Goal: Task Accomplishment & Management: Manage account settings

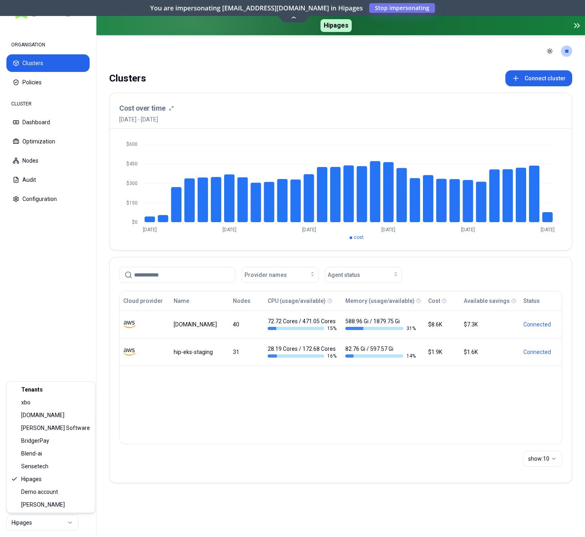
click at [51, 523] on html "ORGANISATION Clusters Policies CLUSTER Dashboard Optimization Nodes Audit Confi…" at bounding box center [292, 268] width 585 height 537
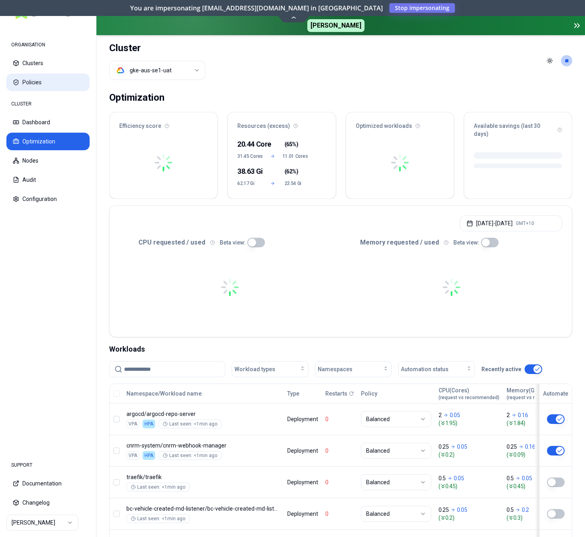
click at [37, 84] on button "Policies" at bounding box center [47, 83] width 83 height 18
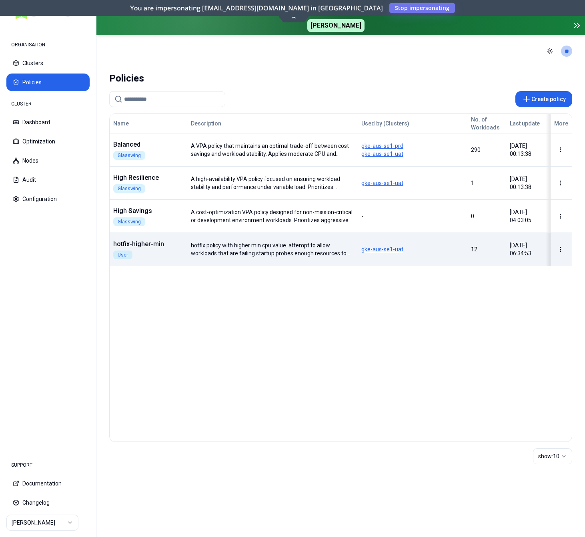
click at [172, 266] on div "Name Description Used by (Clusters) No. of Workloads Last update More Balanced …" at bounding box center [341, 190] width 462 height 152
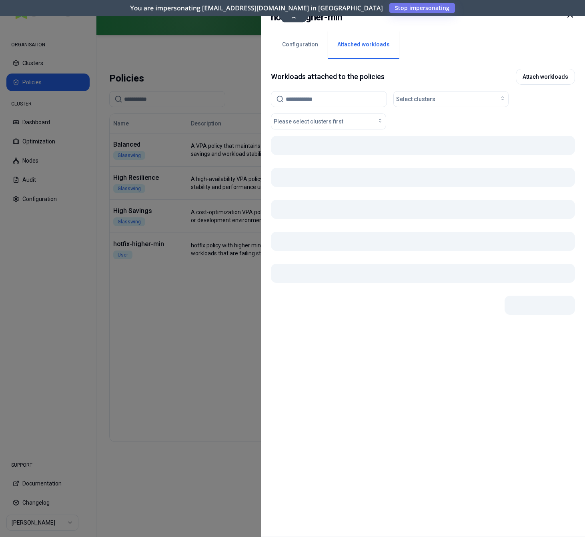
click at [367, 42] on button "Attached workloads" at bounding box center [364, 45] width 72 height 28
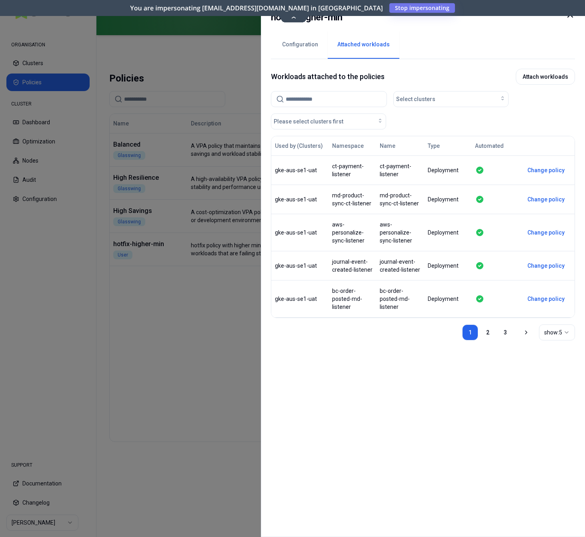
click at [566, 330] on icon "button" at bounding box center [566, 333] width 6 height 6
click at [383, 388] on div "Used by (Clusters) Namespace Name Type Automated gke-aus-se1-uat ct-payment-lis…" at bounding box center [423, 331] width 304 height 390
click at [206, 376] on div at bounding box center [292, 268] width 585 height 537
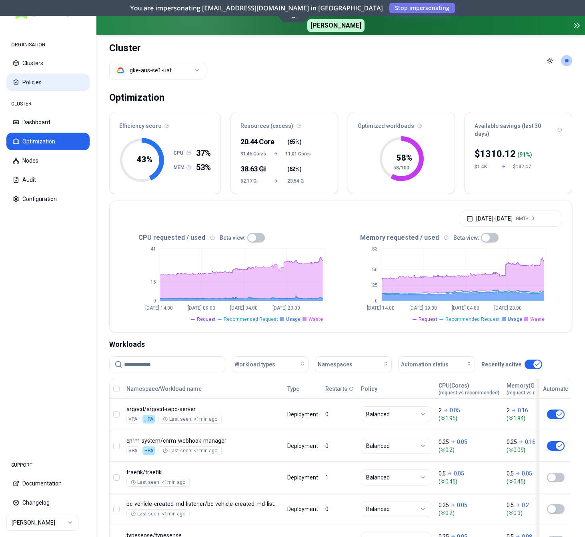
click at [42, 85] on button "Policies" at bounding box center [47, 83] width 83 height 18
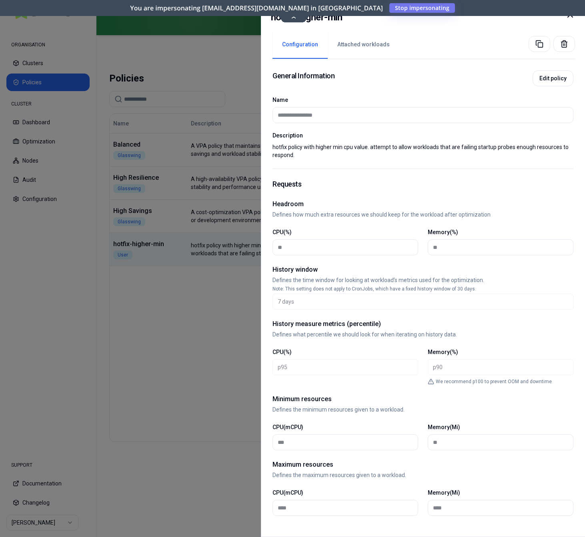
click at [370, 48] on button "Attached workloads" at bounding box center [364, 45] width 72 height 28
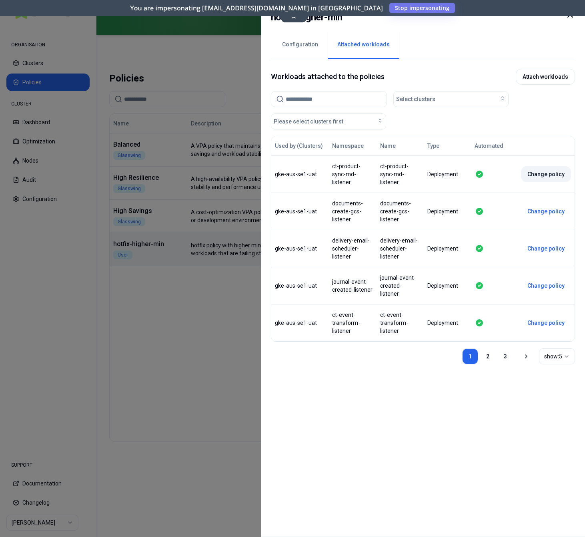
click at [549, 168] on button "Change policy" at bounding box center [546, 174] width 50 height 16
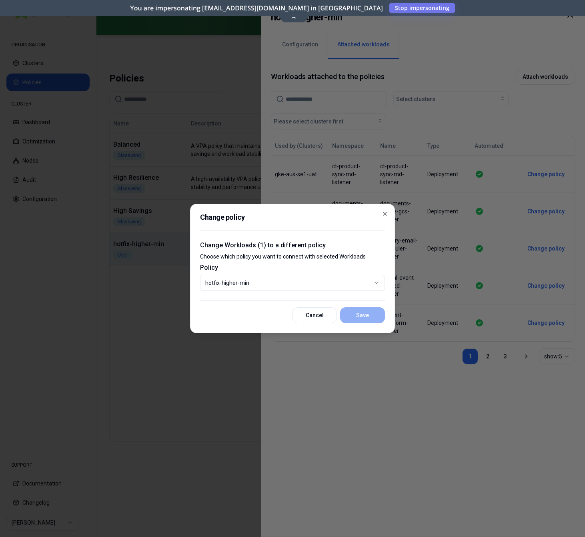
click at [269, 283] on body "ORGANISATION Clusters Policies CLUSTER Dashboard Optimization Nodes Audit Confi…" at bounding box center [292, 268] width 585 height 537
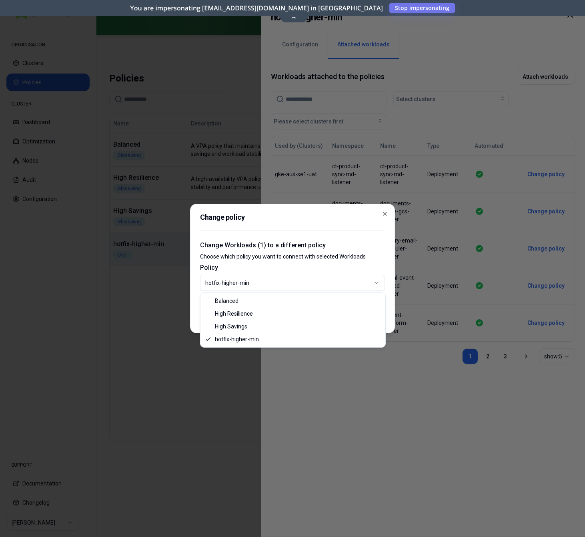
click at [267, 294] on div "Balanced High Resilience High Savings hotfix-higher-min" at bounding box center [292, 320] width 185 height 54
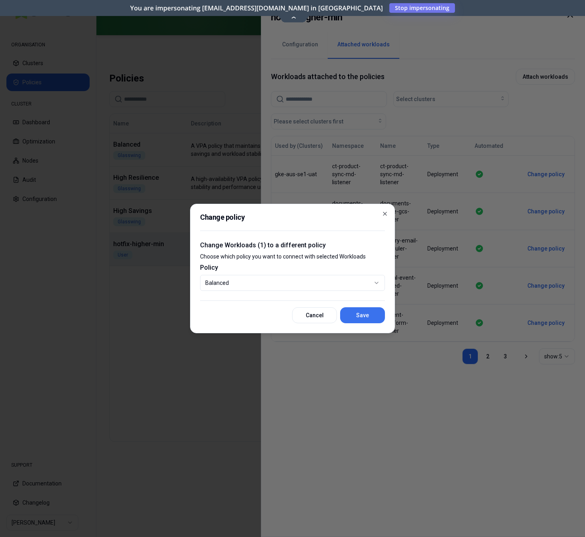
click at [352, 316] on button "Save" at bounding box center [362, 316] width 45 height 16
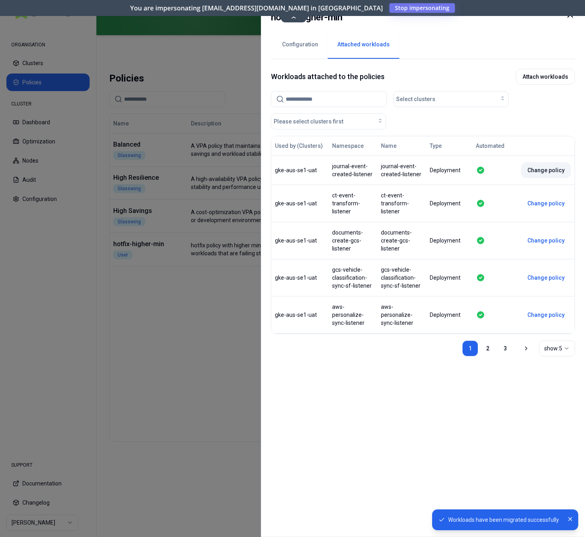
click at [544, 169] on button "Change policy" at bounding box center [546, 170] width 50 height 16
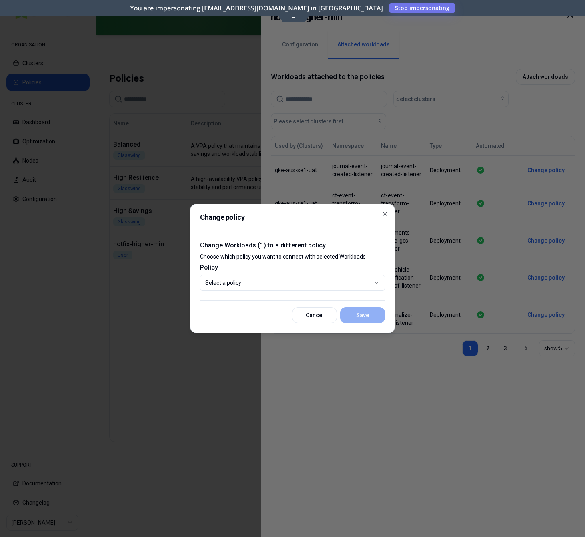
click at [283, 279] on body "ORGANISATION Clusters Policies CLUSTER Dashboard Optimization Nodes Audit Confi…" at bounding box center [292, 268] width 585 height 537
click at [356, 313] on button "Save" at bounding box center [362, 316] width 45 height 16
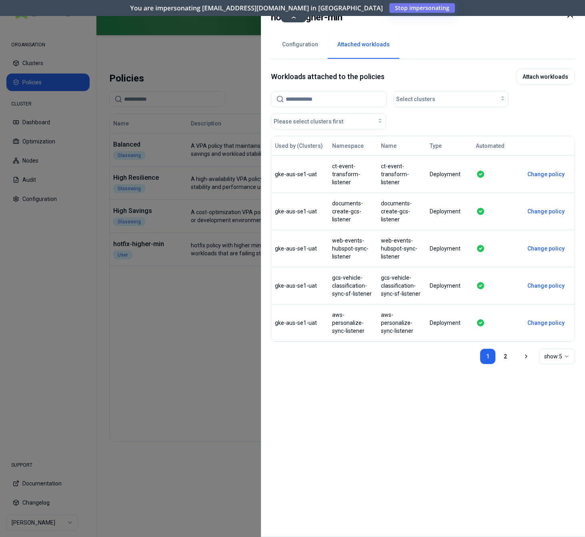
click at [546, 173] on button "Change policy" at bounding box center [546, 174] width 50 height 16
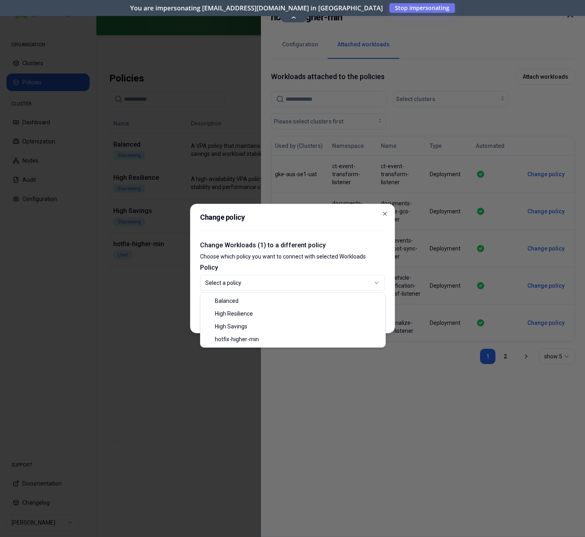
click at [316, 279] on body "ORGANISATION Clusters Policies CLUSTER Dashboard Optimization Nodes Audit Confi…" at bounding box center [292, 268] width 585 height 537
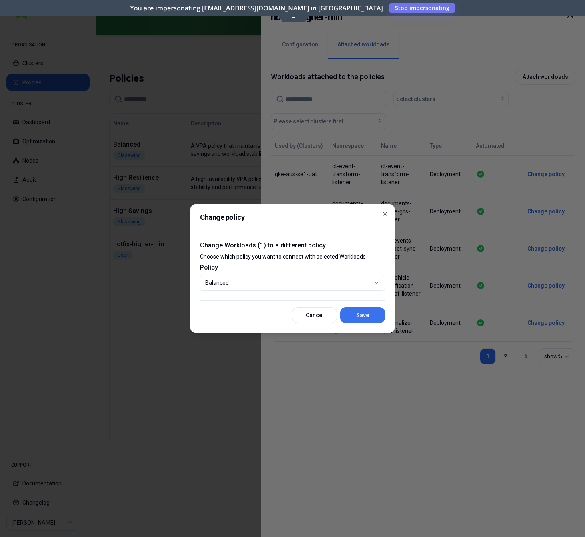
click at [360, 311] on button "Save" at bounding box center [362, 316] width 45 height 16
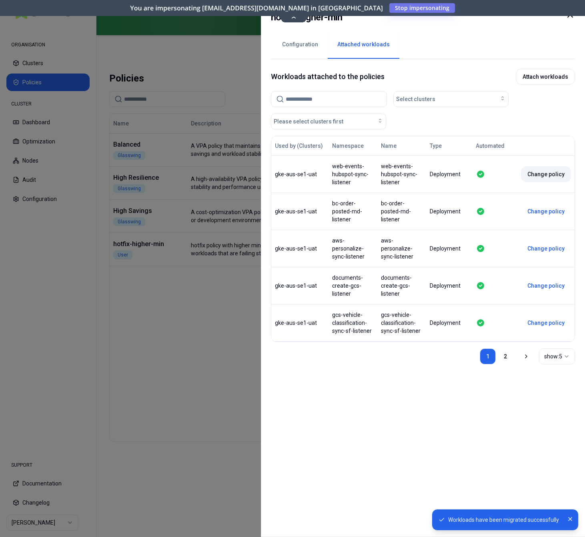
click at [543, 175] on button "Change policy" at bounding box center [546, 174] width 50 height 16
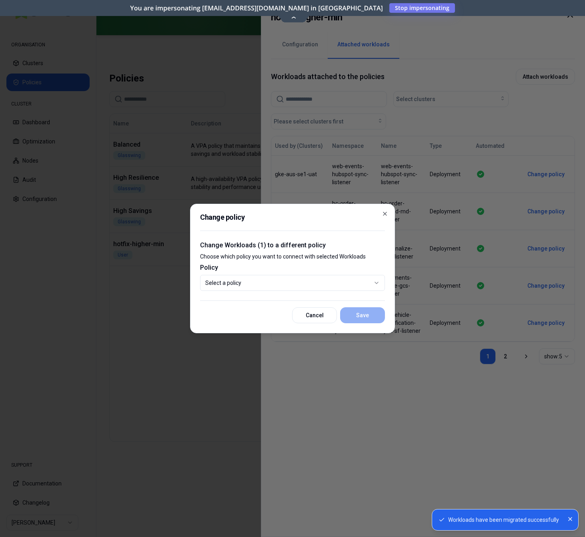
click at [333, 286] on body "Workloads have been migrated successfully ORGANISATION Clusters Policies CLUSTE…" at bounding box center [292, 268] width 585 height 537
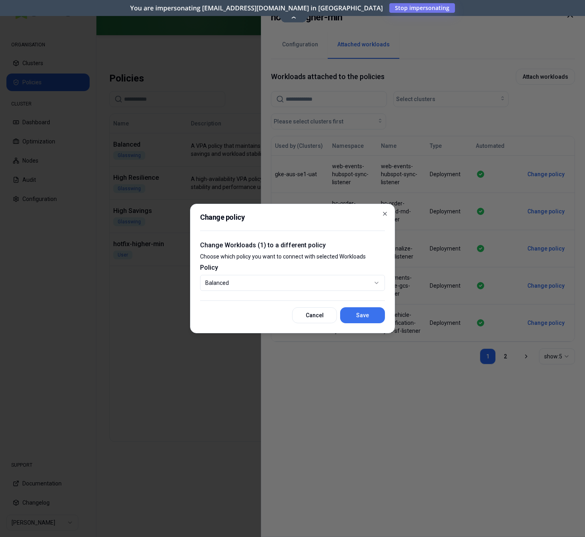
click at [361, 313] on button "Save" at bounding box center [362, 316] width 45 height 16
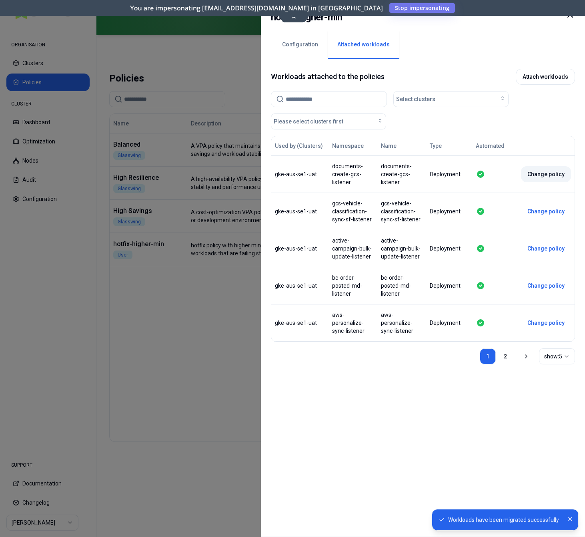
click at [552, 170] on button "Change policy" at bounding box center [546, 174] width 50 height 16
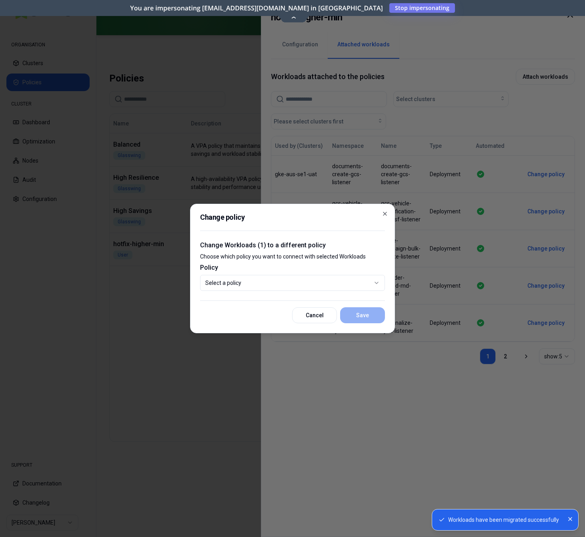
click at [260, 280] on body "Workloads have been migrated successfully ORGANISATION Clusters Policies CLUSTE…" at bounding box center [292, 268] width 585 height 537
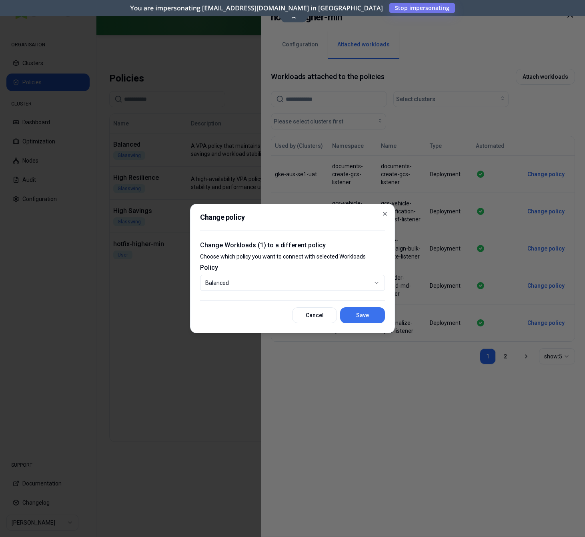
click at [345, 316] on button "Save" at bounding box center [362, 316] width 45 height 16
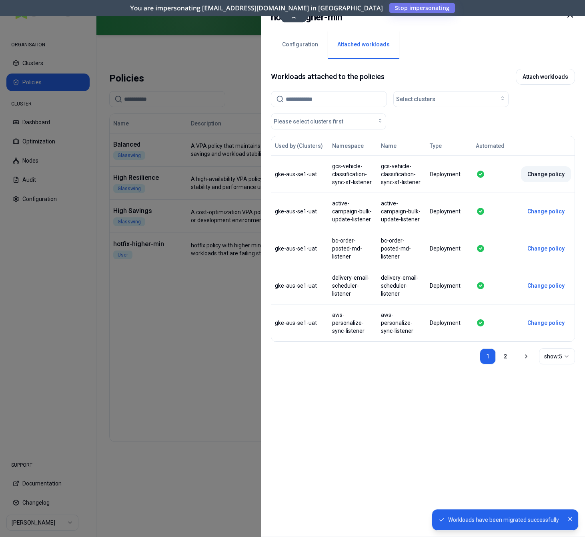
click at [542, 170] on button "Change policy" at bounding box center [546, 174] width 50 height 16
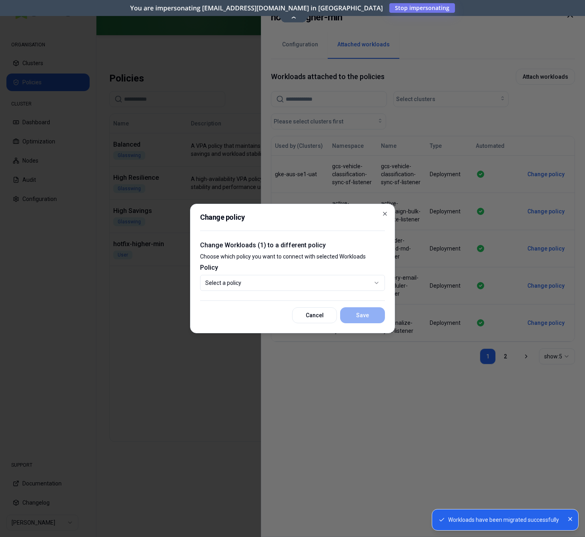
click at [326, 282] on body "Workloads have been migrated successfully ORGANISATION Clusters Policies CLUSTE…" at bounding box center [292, 268] width 585 height 537
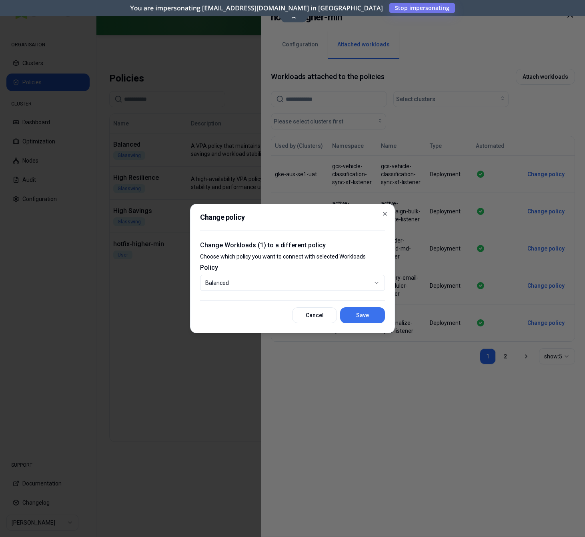
click at [367, 320] on button "Save" at bounding box center [362, 316] width 45 height 16
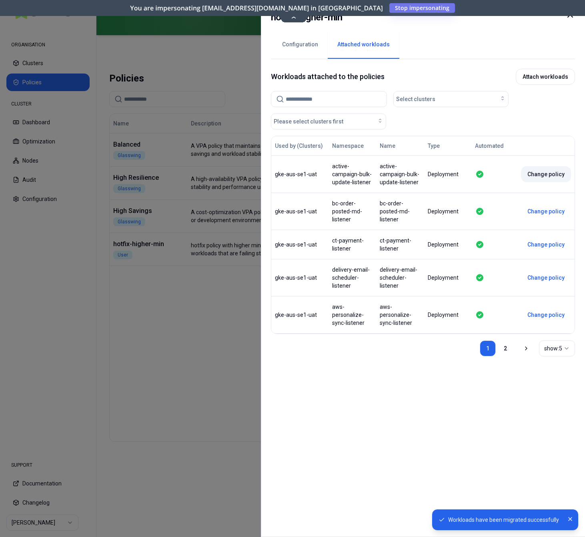
click at [548, 176] on button "Change policy" at bounding box center [546, 174] width 50 height 16
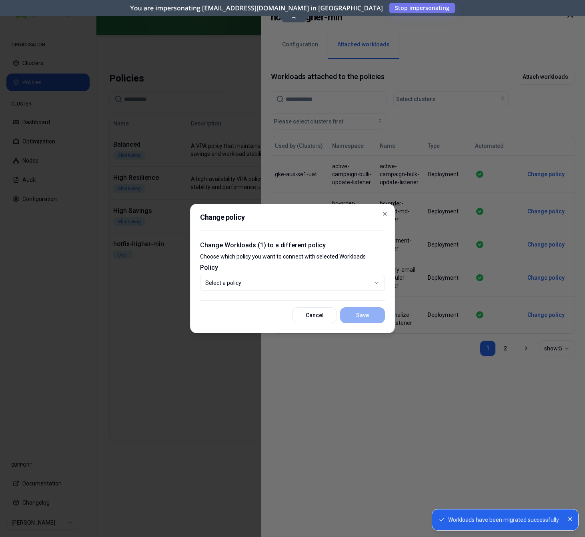
click at [312, 284] on body "Workloads have been migrated successfully ORGANISATION Clusters Policies CLUSTE…" at bounding box center [292, 268] width 585 height 537
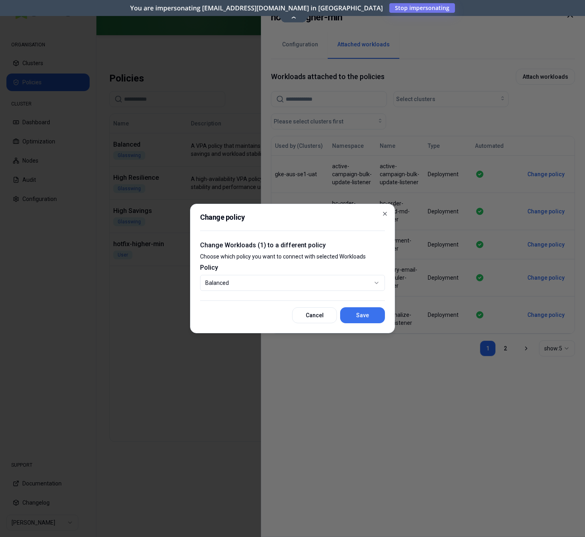
click at [363, 319] on button "Save" at bounding box center [362, 316] width 45 height 16
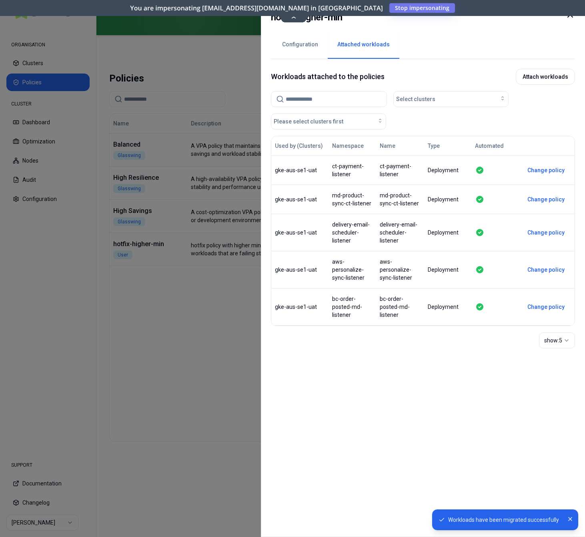
click at [550, 174] on button "Change policy" at bounding box center [546, 170] width 50 height 16
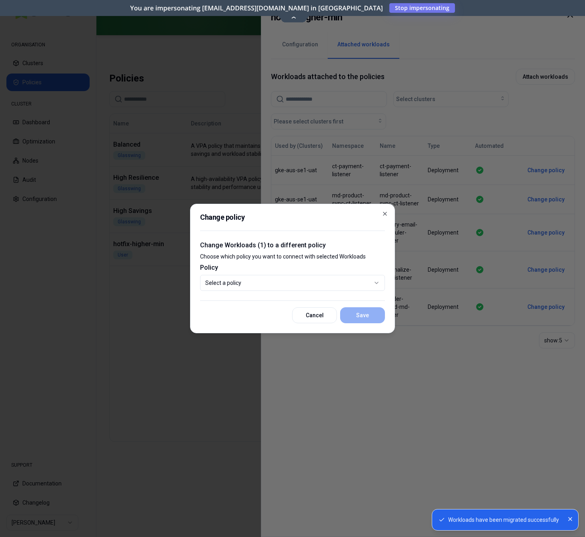
click at [263, 283] on body "Workloads have been migrated successfully ORGANISATION Clusters Policies CLUSTE…" at bounding box center [292, 268] width 585 height 537
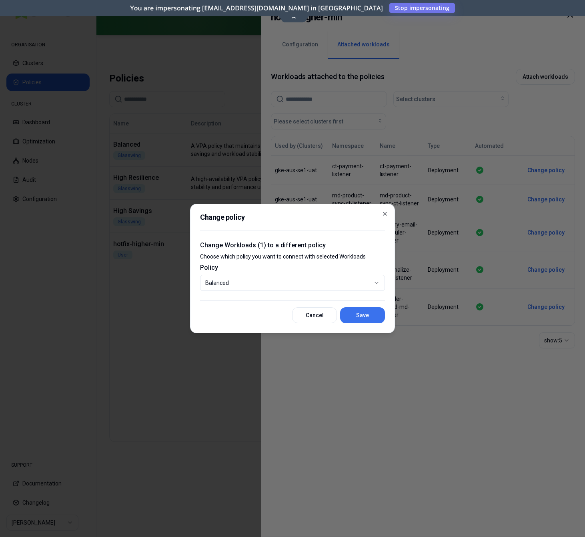
click at [369, 314] on button "Save" at bounding box center [362, 316] width 45 height 16
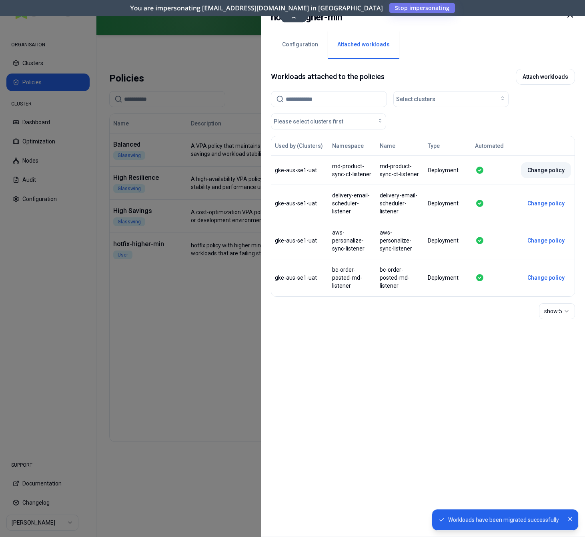
click at [547, 175] on button "Change policy" at bounding box center [546, 170] width 50 height 16
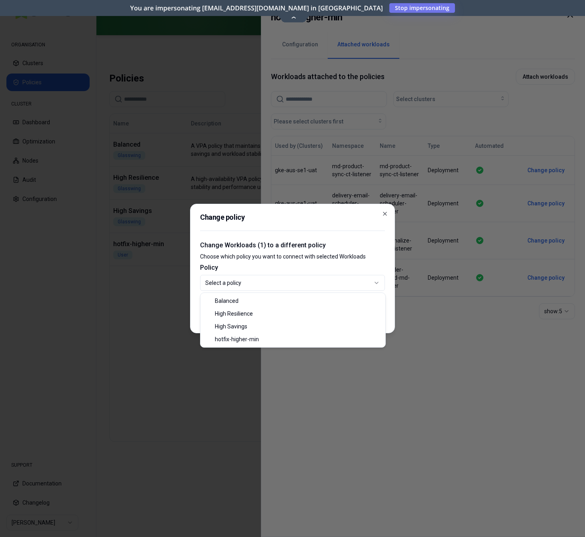
click at [319, 288] on body "ORGANISATION Clusters Policies CLUSTER Dashboard Optimization Nodes Audit Confi…" at bounding box center [292, 268] width 585 height 537
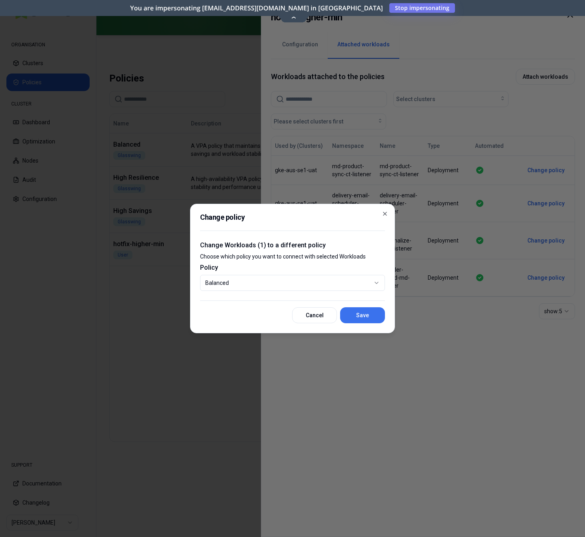
click at [359, 315] on button "Save" at bounding box center [362, 316] width 45 height 16
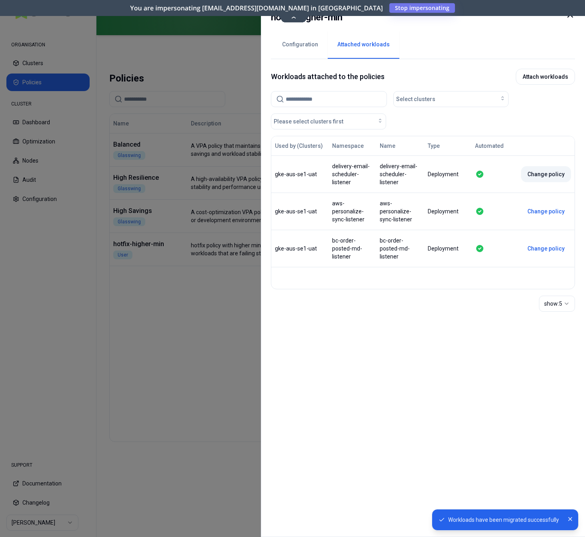
click at [549, 172] on button "Change policy" at bounding box center [546, 174] width 50 height 16
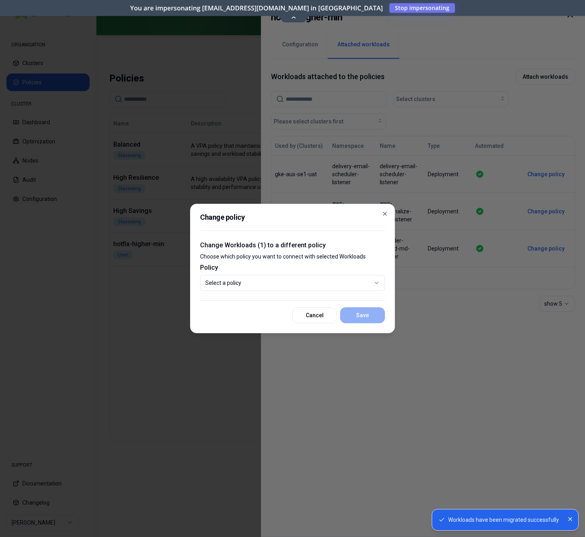
click at [288, 282] on body "Workloads have been migrated successfully ORGANISATION Clusters Policies CLUSTE…" at bounding box center [292, 268] width 585 height 537
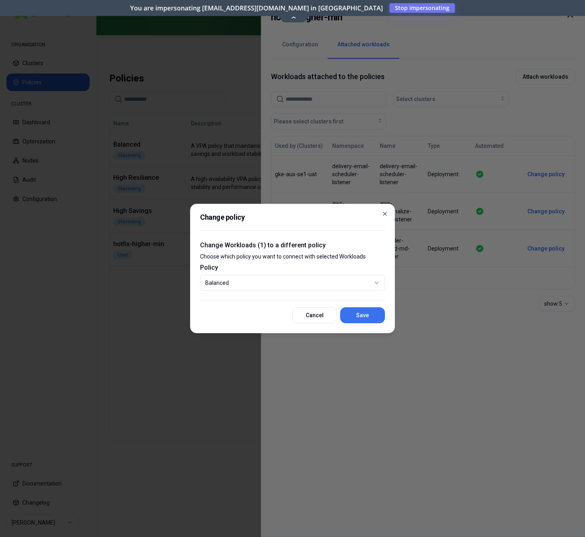
click at [366, 318] on button "Save" at bounding box center [362, 316] width 45 height 16
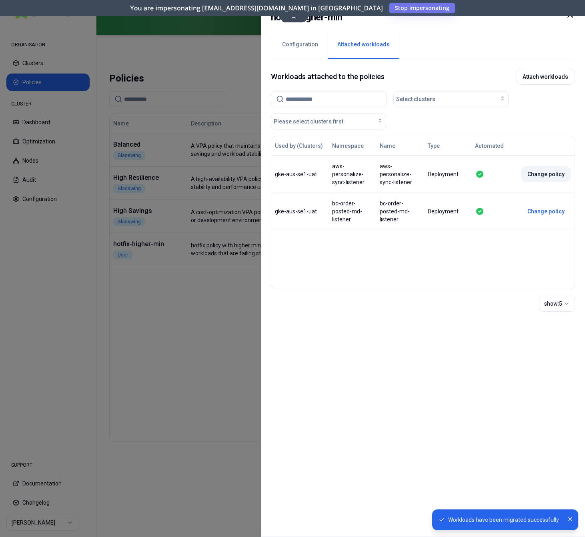
click at [547, 176] on button "Change policy" at bounding box center [546, 174] width 50 height 16
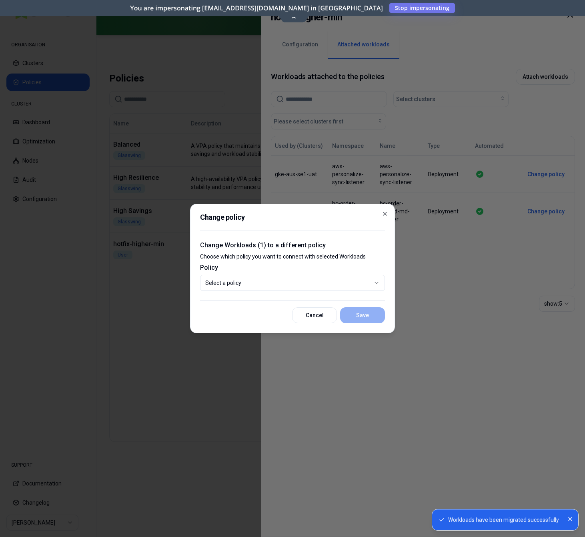
click at [324, 286] on body "Workloads have been migrated successfully ORGANISATION Clusters Policies CLUSTE…" at bounding box center [292, 268] width 585 height 537
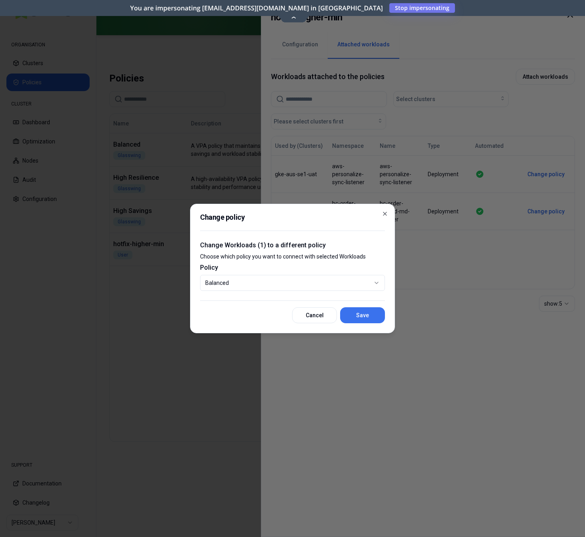
click at [361, 312] on button "Save" at bounding box center [362, 316] width 45 height 16
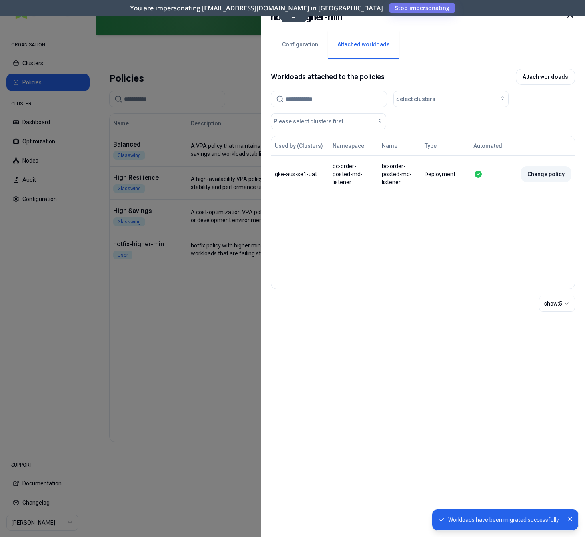
click at [539, 170] on button "Change policy" at bounding box center [546, 174] width 50 height 16
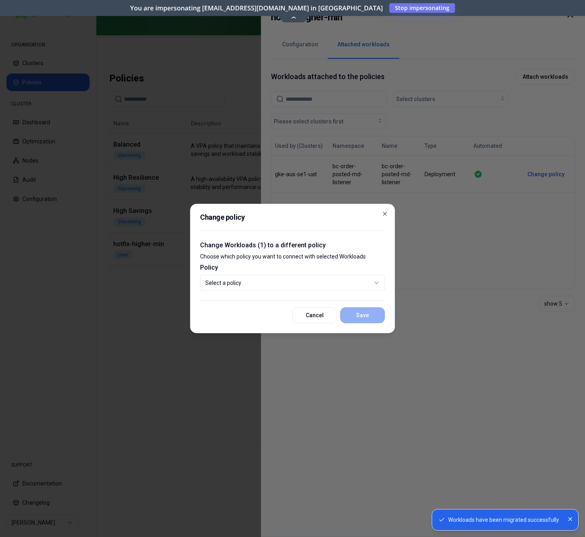
click at [324, 280] on body "Workloads have been migrated successfully ORGANISATION Clusters Policies CLUSTE…" at bounding box center [292, 268] width 585 height 537
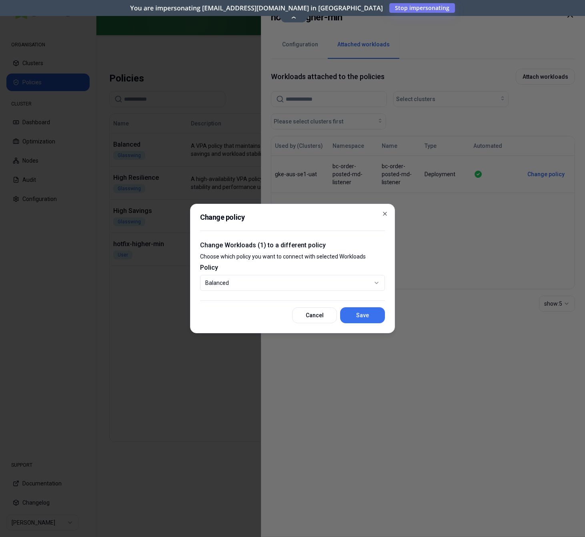
click at [374, 318] on button "Save" at bounding box center [362, 316] width 45 height 16
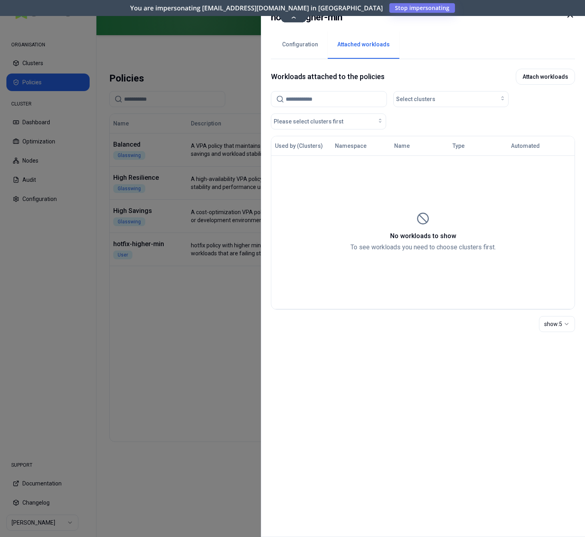
click at [571, 17] on icon at bounding box center [570, 15] width 10 height 10
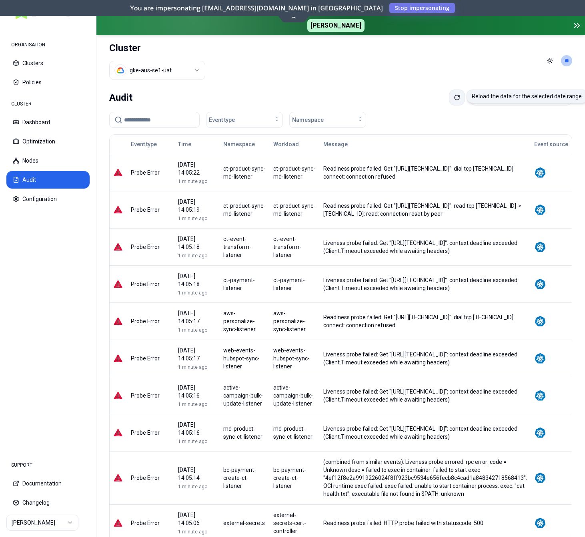
click at [449, 99] on button at bounding box center [457, 98] width 16 height 16
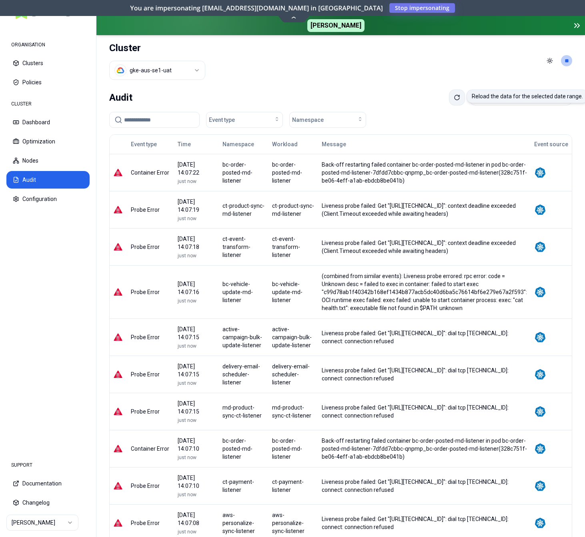
click at [450, 100] on button at bounding box center [457, 98] width 16 height 16
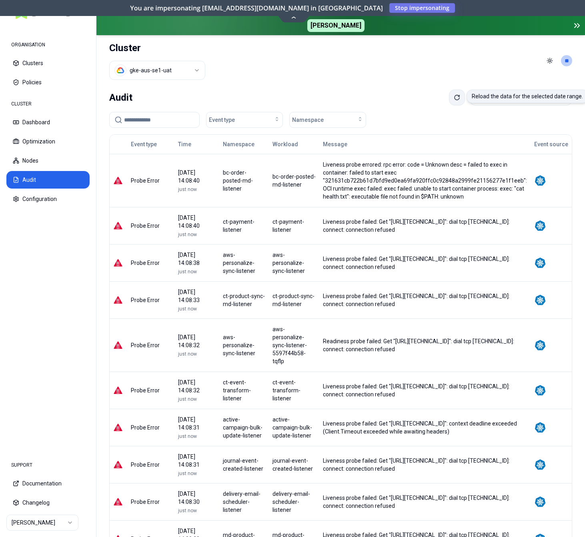
click at [453, 98] on icon at bounding box center [456, 97] width 6 height 6
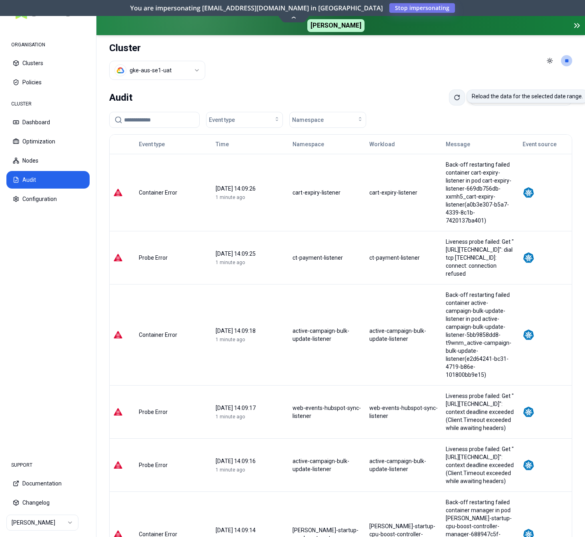
click at [449, 101] on button at bounding box center [457, 98] width 16 height 16
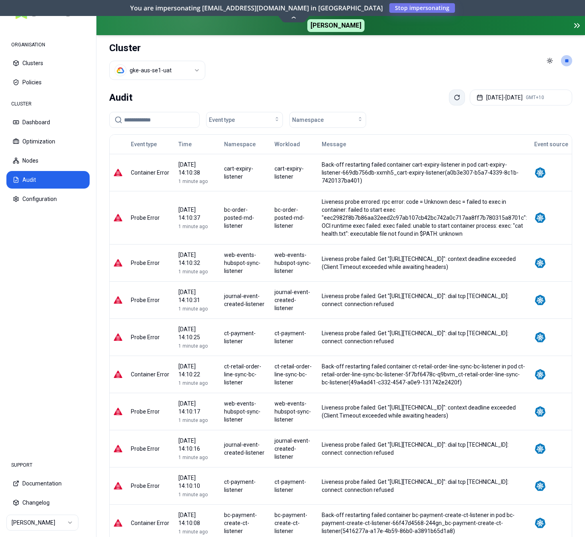
click at [453, 96] on icon at bounding box center [456, 97] width 6 height 6
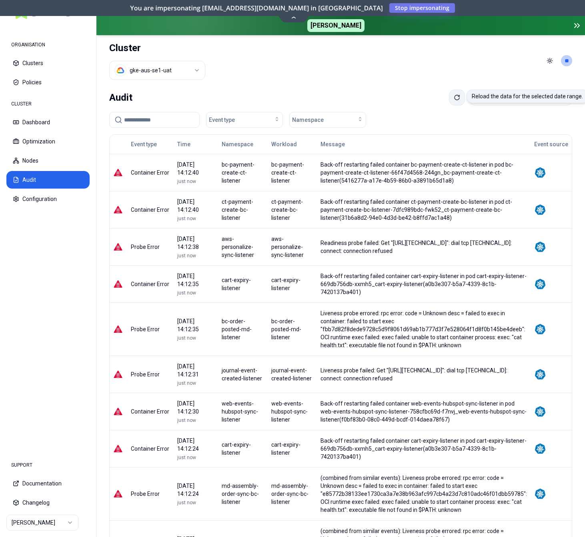
click at [453, 96] on icon at bounding box center [456, 97] width 6 height 6
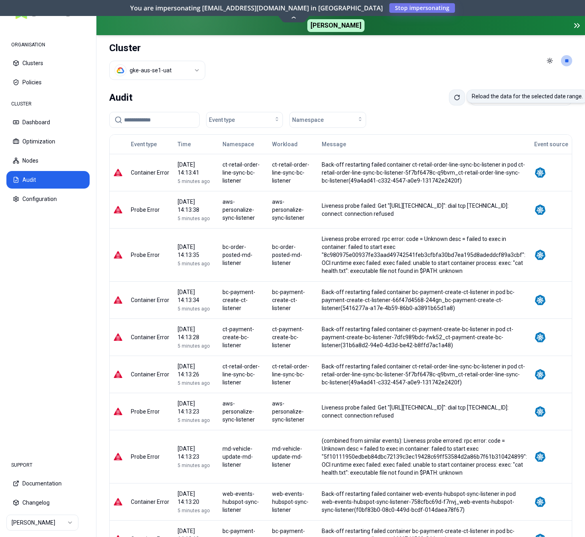
click at [449, 101] on button at bounding box center [457, 98] width 16 height 16
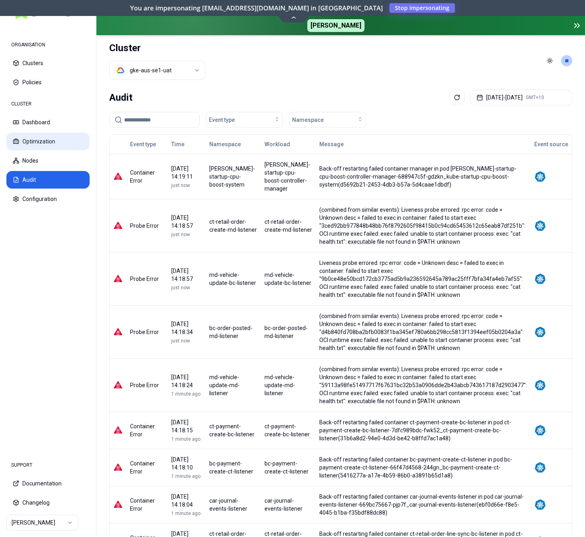
click at [43, 137] on button "Optimization" at bounding box center [47, 142] width 83 height 18
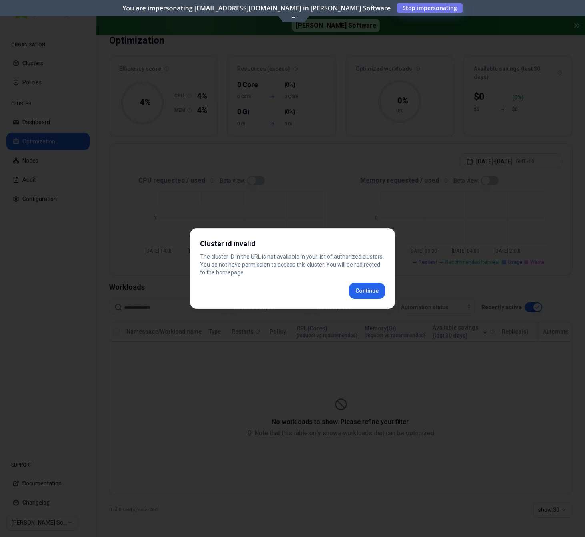
scroll to position [49, 0]
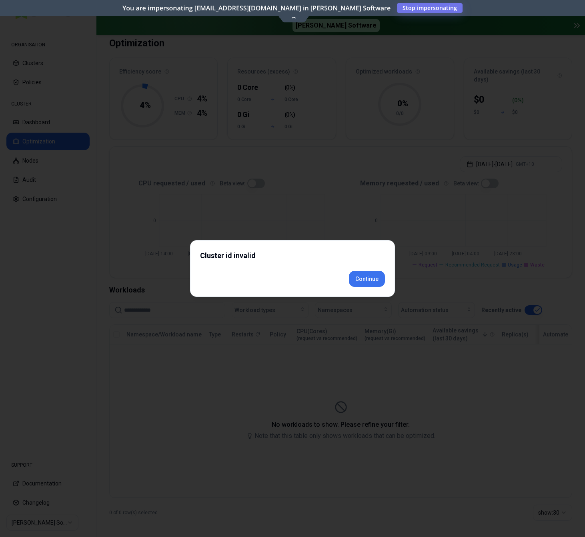
click at [367, 286] on button "Continue" at bounding box center [367, 279] width 36 height 16
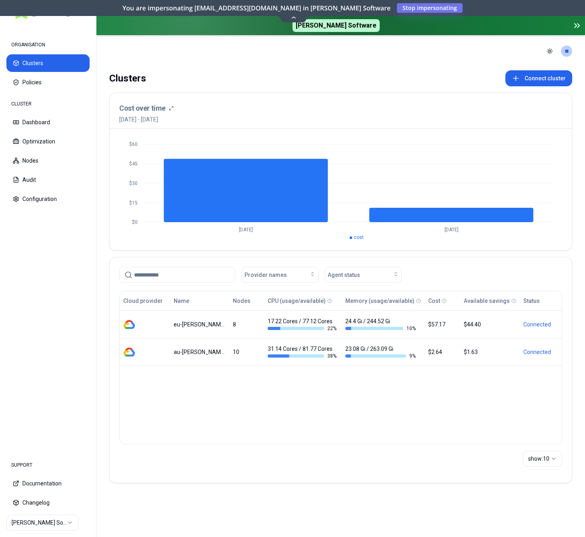
click at [30, 526] on html "ORGANISATION Clusters Policies CLUSTER Dashboard Optimization Nodes Audit Confi…" at bounding box center [292, 268] width 585 height 537
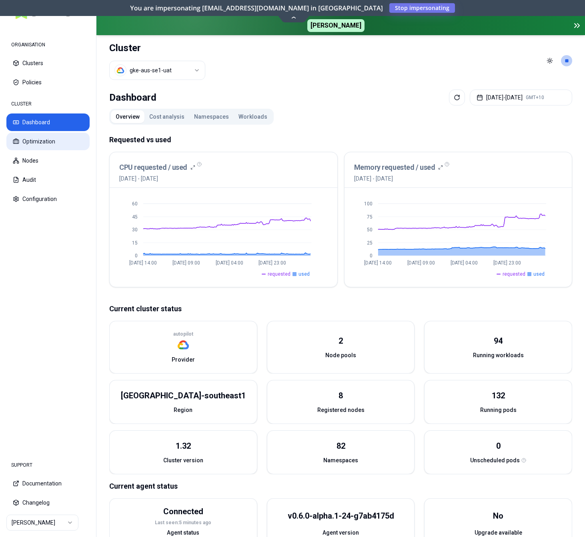
click at [39, 146] on button "Optimization" at bounding box center [47, 142] width 83 height 18
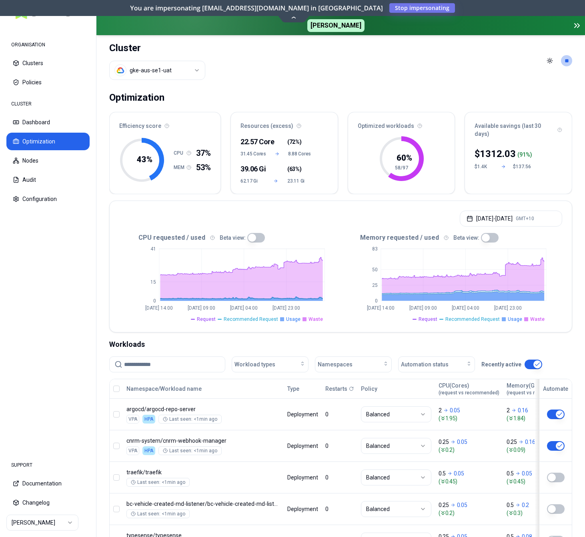
click at [255, 235] on button "button" at bounding box center [256, 238] width 18 height 10
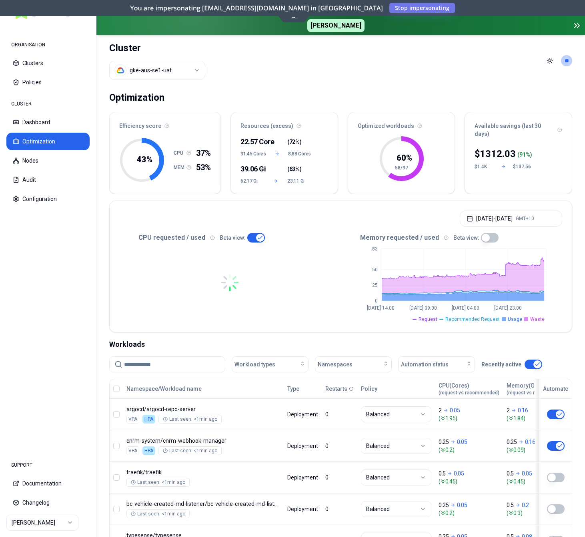
click at [481, 238] on button "button" at bounding box center [490, 238] width 18 height 10
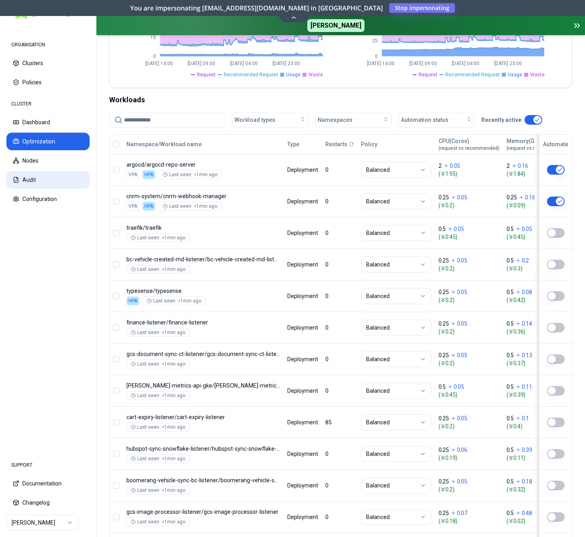
click at [38, 181] on button "Audit" at bounding box center [47, 180] width 83 height 18
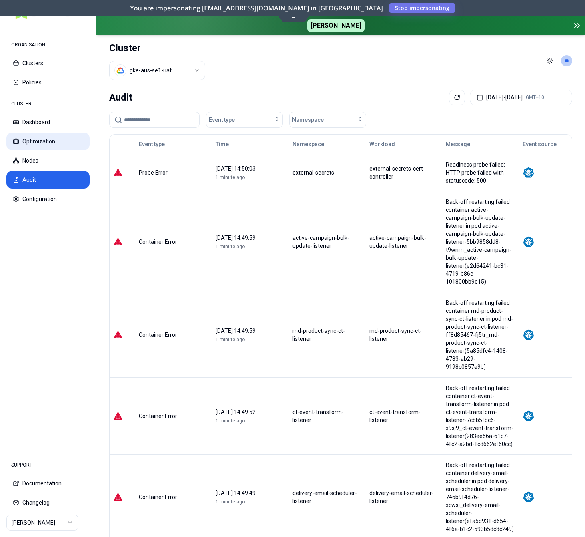
click at [40, 137] on button "Optimization" at bounding box center [47, 142] width 83 height 18
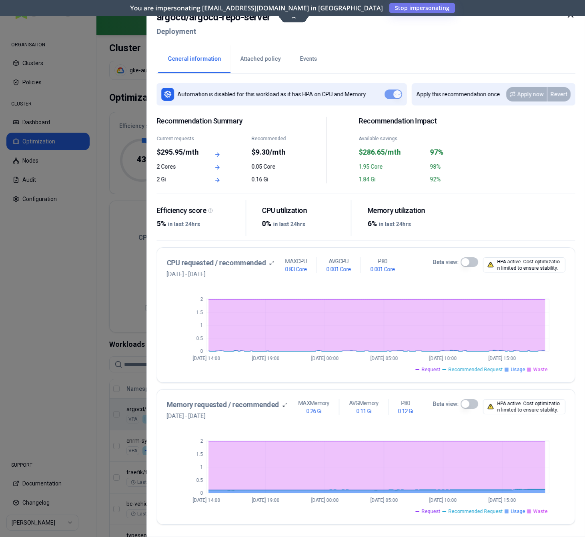
click at [305, 58] on button "Events" at bounding box center [308, 59] width 36 height 28
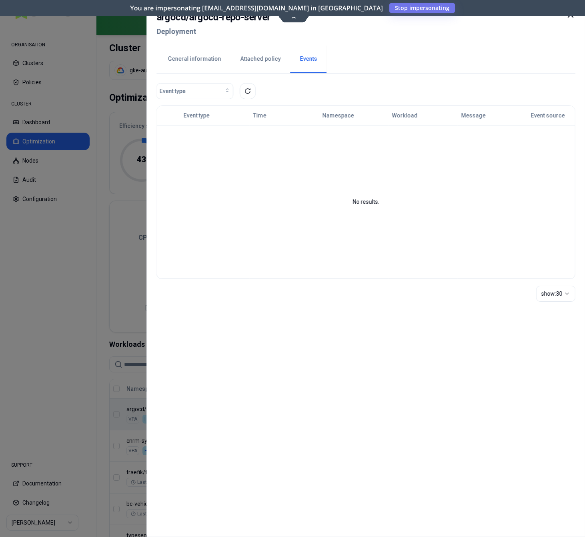
click at [195, 62] on button "General information" at bounding box center [194, 59] width 72 height 28
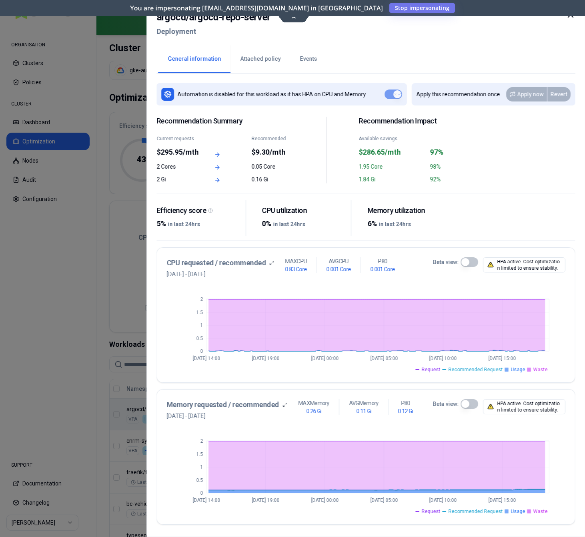
click at [297, 58] on button "Events" at bounding box center [308, 59] width 36 height 28
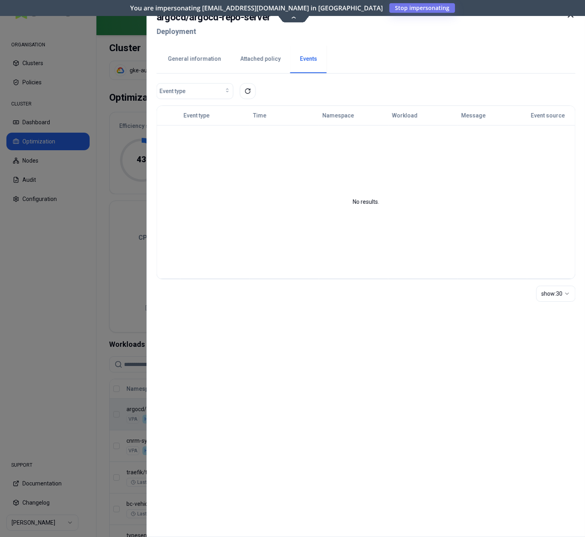
click at [568, 16] on icon at bounding box center [570, 15] width 10 height 10
